Goal: Find specific page/section: Find specific page/section

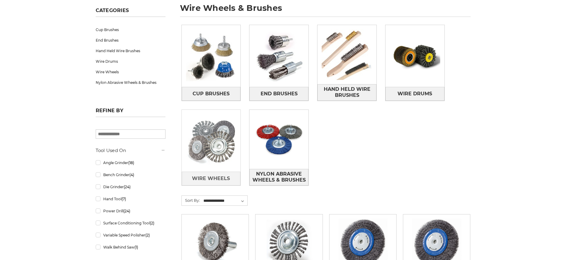
click at [215, 147] on img at bounding box center [211, 140] width 59 height 59
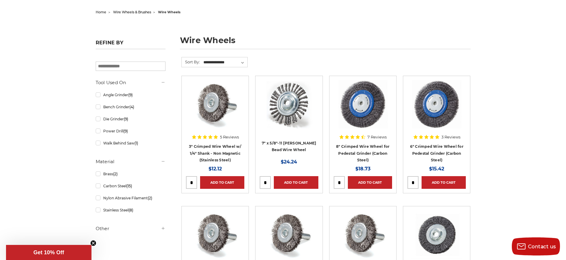
scroll to position [60, 0]
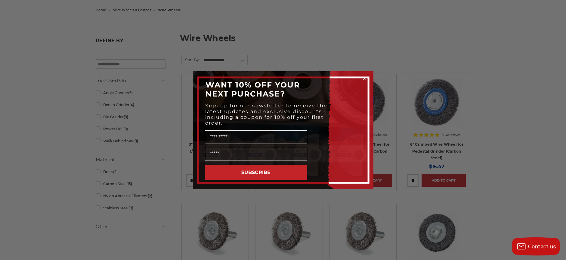
click at [365, 78] on icon "Close dialog" at bounding box center [365, 78] width 2 height 2
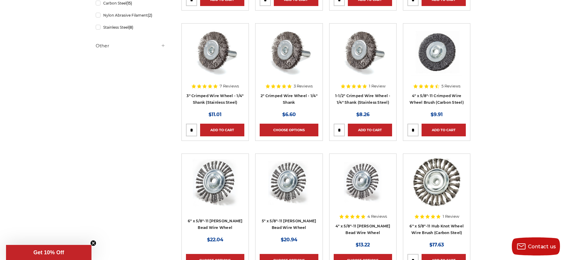
scroll to position [211, 0]
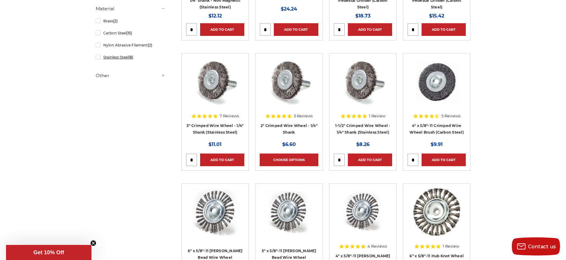
click at [98, 57] on link "Stainless Steel (8)" at bounding box center [131, 57] width 70 height 11
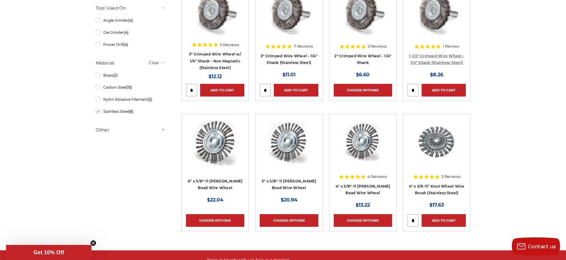
scroll to position [151, 0]
